Goal: Information Seeking & Learning: Learn about a topic

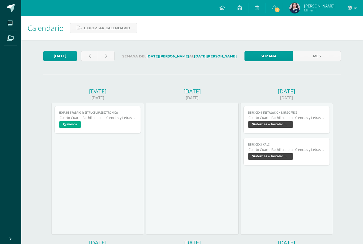
scroll to position [77, 0]
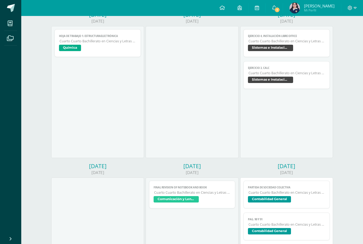
click at [283, 6] on link "1" at bounding box center [274, 8] width 17 height 16
click at [30, 110] on div "Calendario Exportar calendario [DATE] Semana del [DATE][PERSON_NAME] al [DATE][…" at bounding box center [192, 211] width 342 height 544
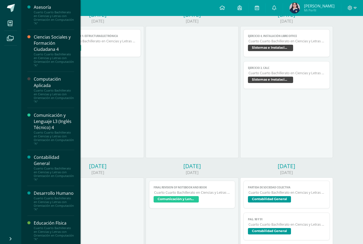
click at [11, 23] on icon at bounding box center [10, 23] width 5 height 5
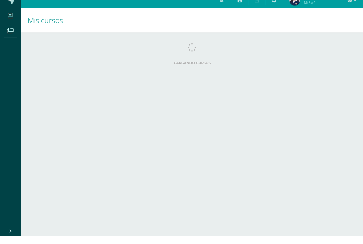
scroll to position [14, 0]
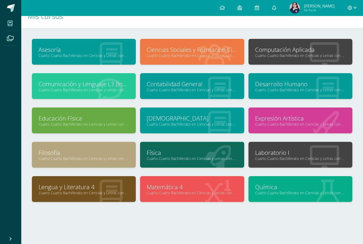
click at [155, 47] on link "Ciencias Sociales y Formación Ciudadana 4" at bounding box center [192, 49] width 91 height 8
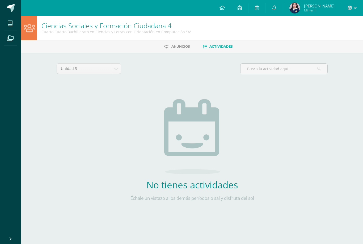
click at [105, 73] on body "Mis cursos Archivos Cerrar panel Asesoría Cuarto Cuarto Bachillerato en Ciencia…" at bounding box center [181, 114] width 363 height 229
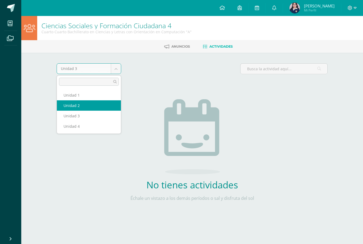
select select "Unidad 2"
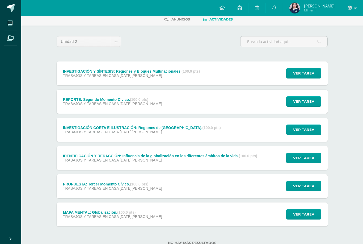
scroll to position [29, 0]
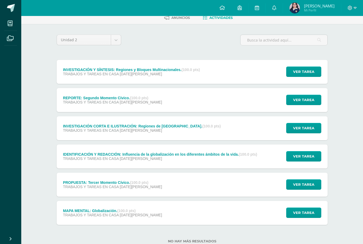
click at [70, 100] on span "TRABAJOS Y TAREAS EN CASA" at bounding box center [91, 102] width 56 height 4
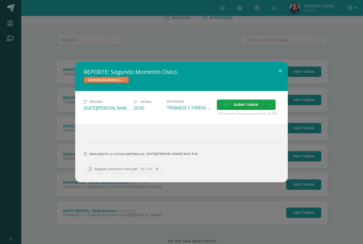
click at [97, 173] on link "Segundo momento cívico.pdf 436.12KB" at bounding box center [123, 168] width 78 height 9
